Goal: Information Seeking & Learning: Learn about a topic

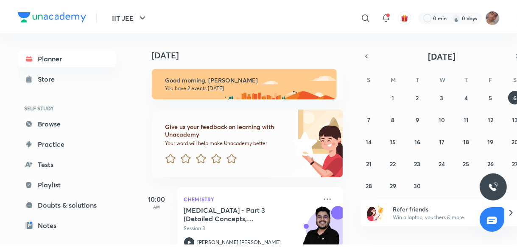
scroll to position [97, 0]
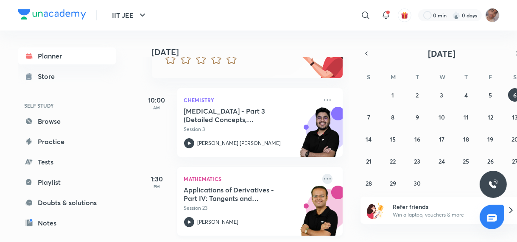
click at [322, 177] on icon at bounding box center [327, 179] width 10 height 10
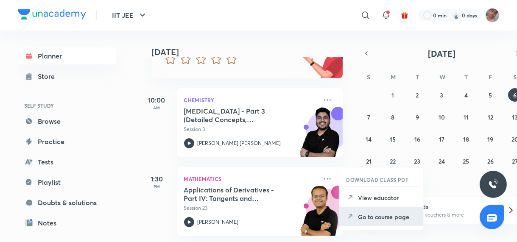
click at [383, 219] on p "Go to course page" at bounding box center [387, 216] width 58 height 9
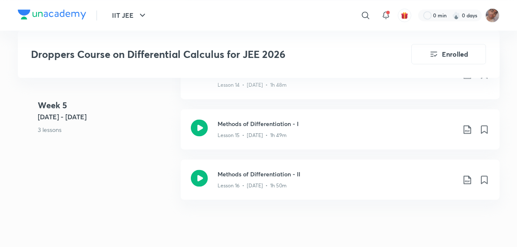
scroll to position [1433, 0]
click at [342, 171] on h3 "Methods of Differentiation - II" at bounding box center [336, 175] width 237 height 9
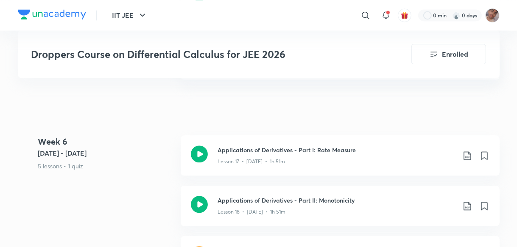
scroll to position [1554, 0]
